Goal: Find specific page/section: Find specific page/section

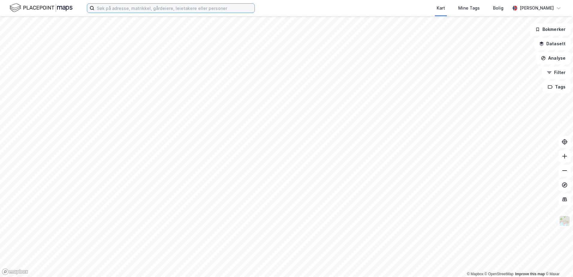
click at [123, 8] on input at bounding box center [174, 8] width 160 height 9
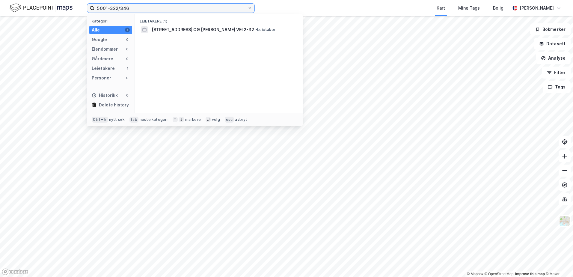
type input "5001-322/346"
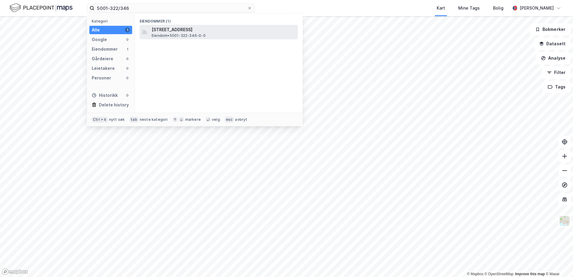
click at [170, 34] on span "Eiendom • 5001-322-346-0-0" at bounding box center [179, 35] width 54 height 5
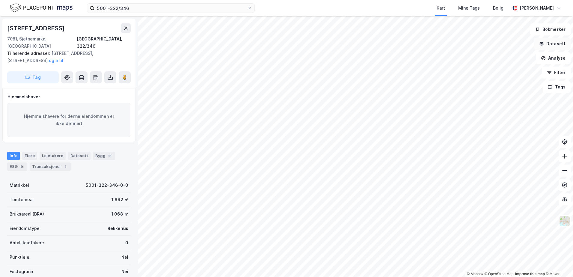
click at [542, 44] on icon "button" at bounding box center [541, 43] width 5 height 5
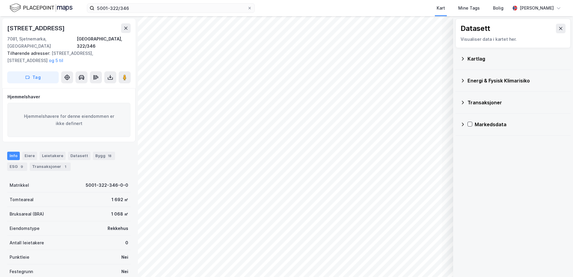
click at [463, 81] on icon at bounding box center [463, 81] width 2 height 4
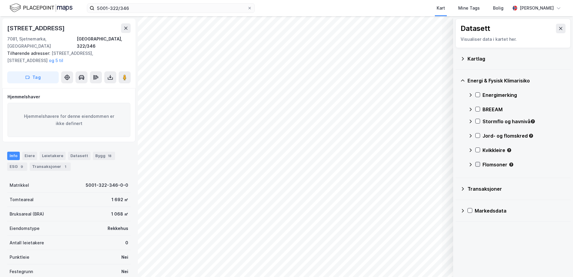
click at [477, 163] on icon at bounding box center [477, 164] width 4 height 4
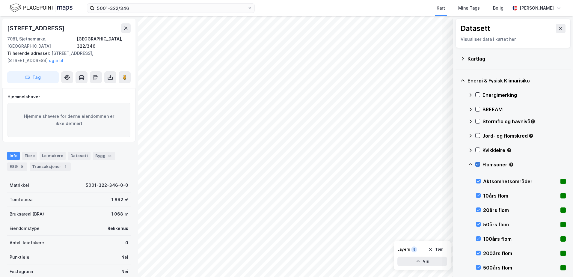
click at [476, 165] on icon at bounding box center [477, 164] width 4 height 4
click at [470, 165] on icon at bounding box center [470, 164] width 5 height 5
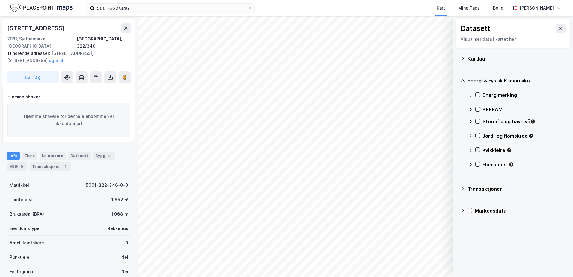
click at [477, 150] on icon at bounding box center [477, 150] width 4 height 4
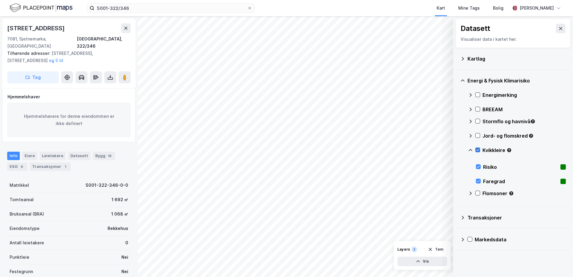
click at [477, 150] on icon at bounding box center [477, 150] width 3 height 2
click at [478, 134] on icon at bounding box center [477, 135] width 4 height 4
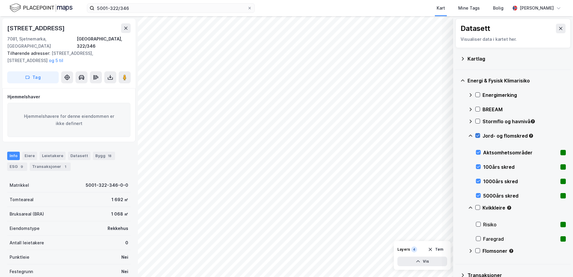
click at [478, 134] on icon at bounding box center [477, 135] width 4 height 4
click at [478, 120] on icon at bounding box center [477, 121] width 4 height 4
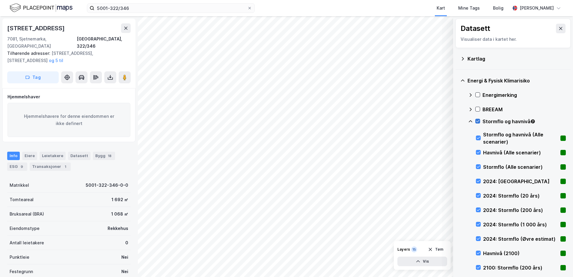
click at [477, 119] on icon at bounding box center [477, 121] width 4 height 4
click at [470, 122] on icon at bounding box center [470, 121] width 5 height 5
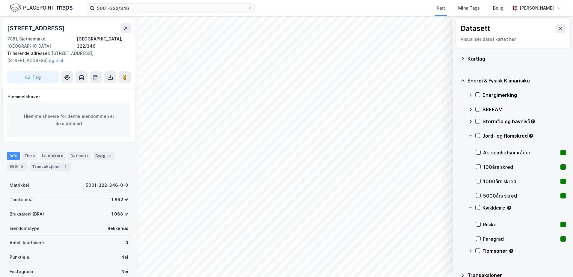
click at [471, 134] on icon at bounding box center [470, 135] width 5 height 5
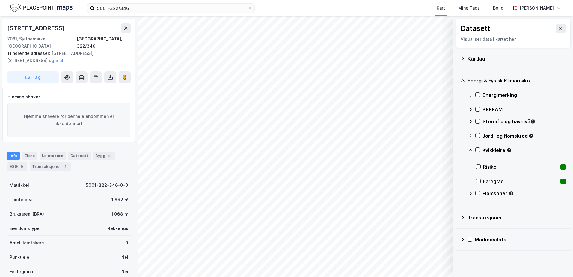
click at [469, 148] on icon at bounding box center [470, 150] width 5 height 5
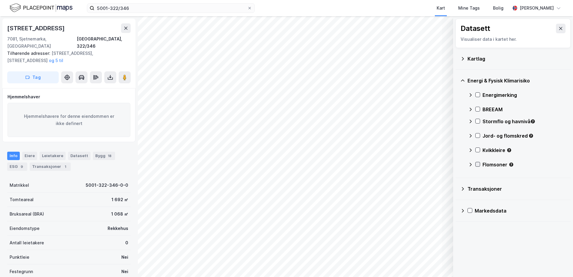
click at [478, 162] on icon at bounding box center [477, 164] width 4 height 4
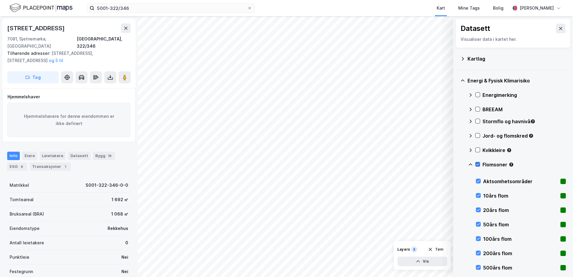
click at [478, 163] on icon at bounding box center [477, 164] width 4 height 4
